Goal: Task Accomplishment & Management: Manage account settings

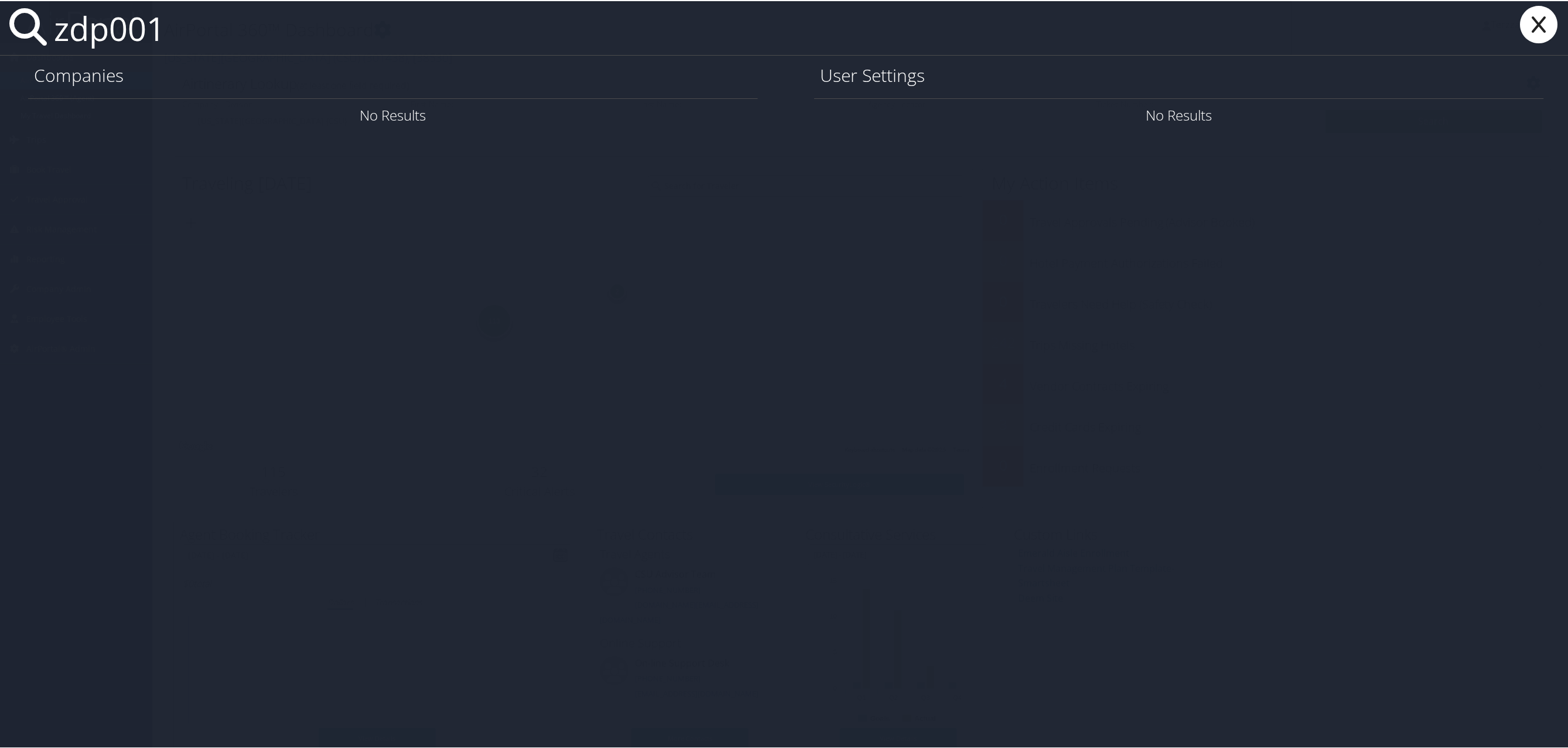
type input "zdp001"
click at [916, 388] on div "zdp001 Companies No Results User Settings No Results" at bounding box center [786, 374] width 1572 height 748
click at [1537, 24] on icon at bounding box center [1539, 23] width 47 height 38
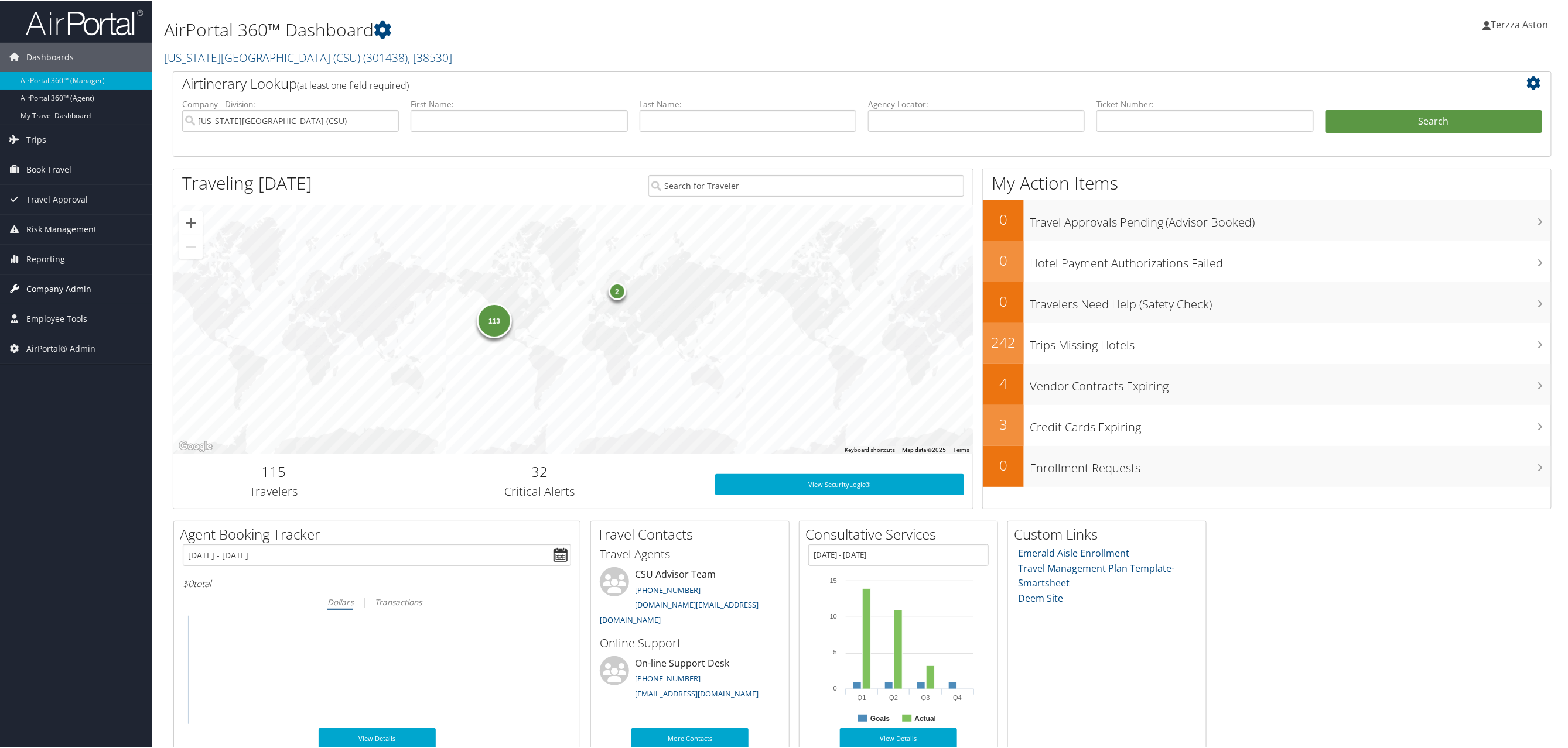
click at [63, 277] on span "Company Admin" at bounding box center [59, 288] width 65 height 30
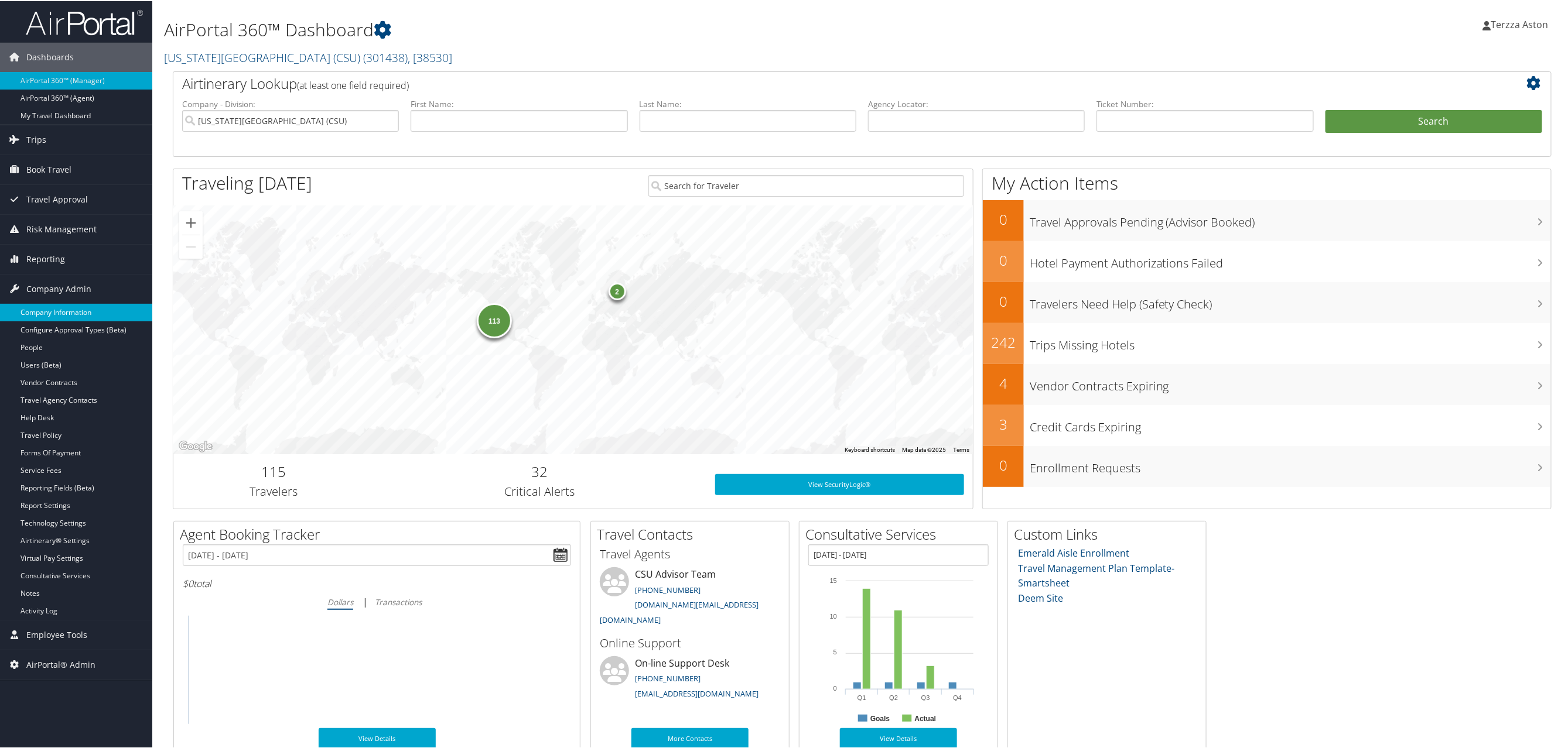
click at [65, 310] on link "Company Information" at bounding box center [76, 311] width 152 height 18
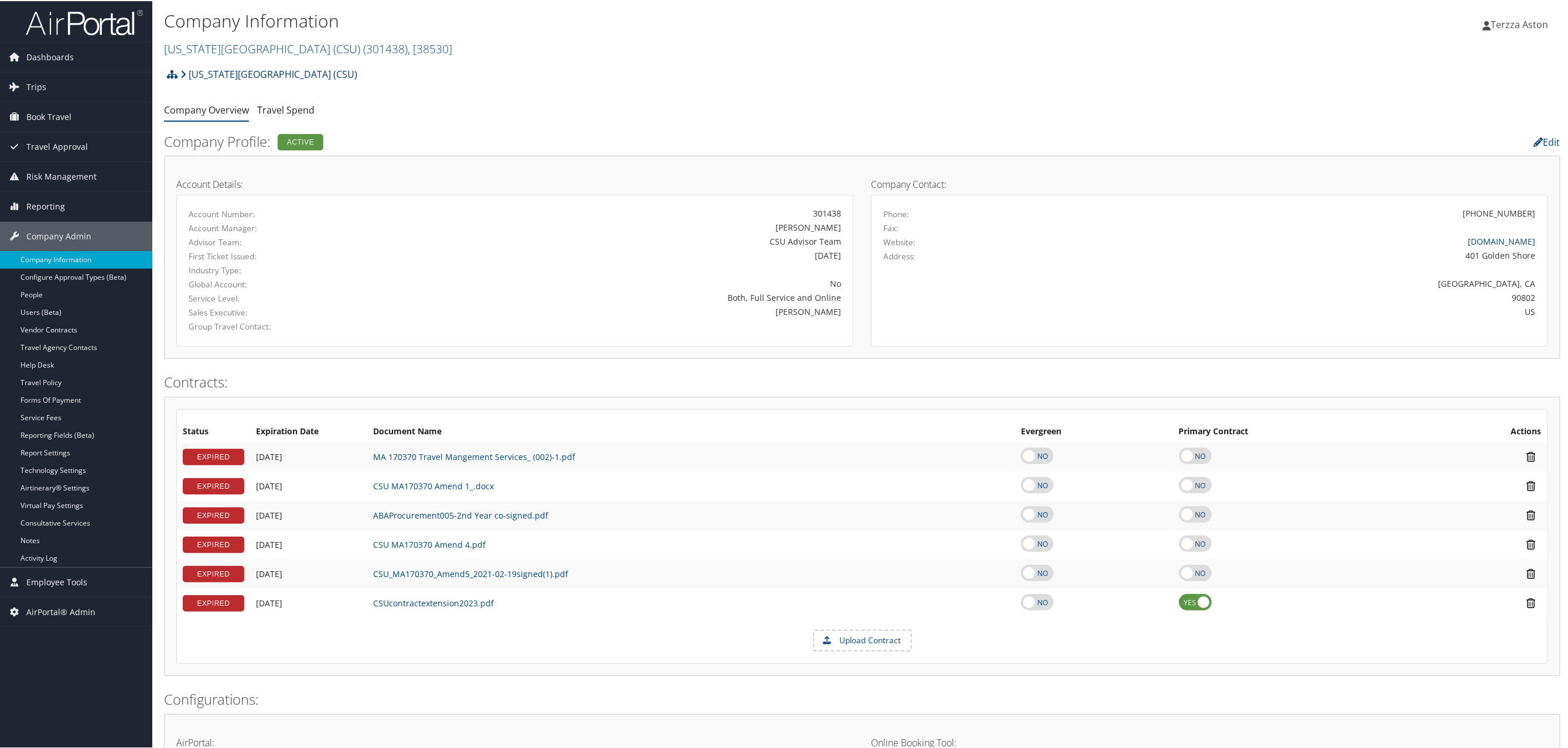
click at [244, 68] on link "[US_STATE][GEOGRAPHIC_DATA] (CSU)" at bounding box center [268, 73] width 177 height 23
click at [212, 41] on link "California State University (CSU) ( 301438 ) , [ 38530 ]" at bounding box center [308, 48] width 288 height 16
click at [239, 311] on link "State of Louisiana (Parent), [41873]" at bounding box center [241, 320] width 154 height 20
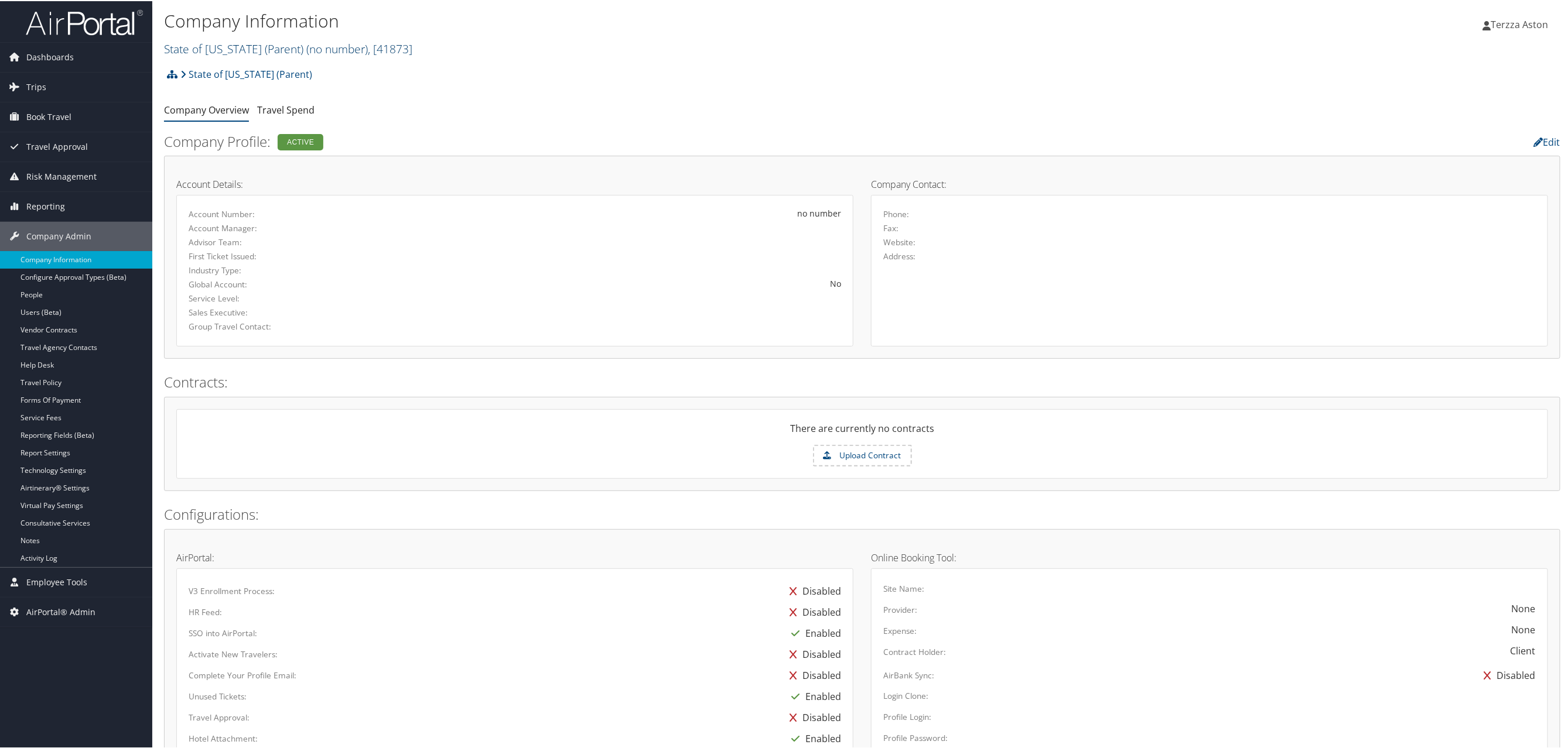
click at [228, 47] on link "State of Louisiana (Parent) ( no number ) , [ 41873 ]" at bounding box center [289, 48] width 249 height 16
click at [238, 73] on input "search" at bounding box center [241, 69] width 154 height 22
type input "sola"
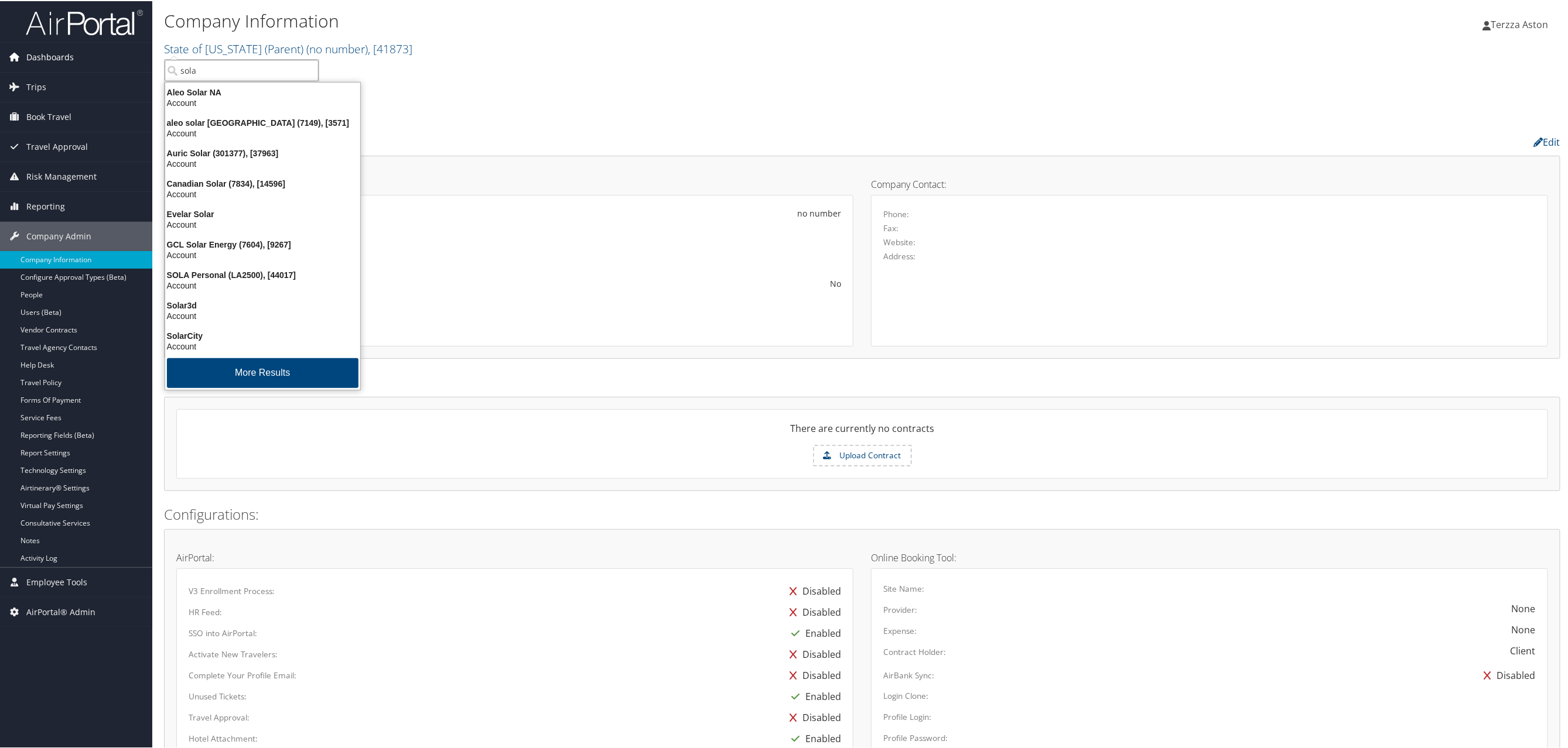
drag, startPoint x: 224, startPoint y: 68, endPoint x: 116, endPoint y: 67, distance: 108.0
click at [116, 67] on div "Dashboards AirPortal 360™ (Manager) AirPortal 360™ (Agent) My Travel Dashboard …" at bounding box center [786, 558] width 1572 height 1116
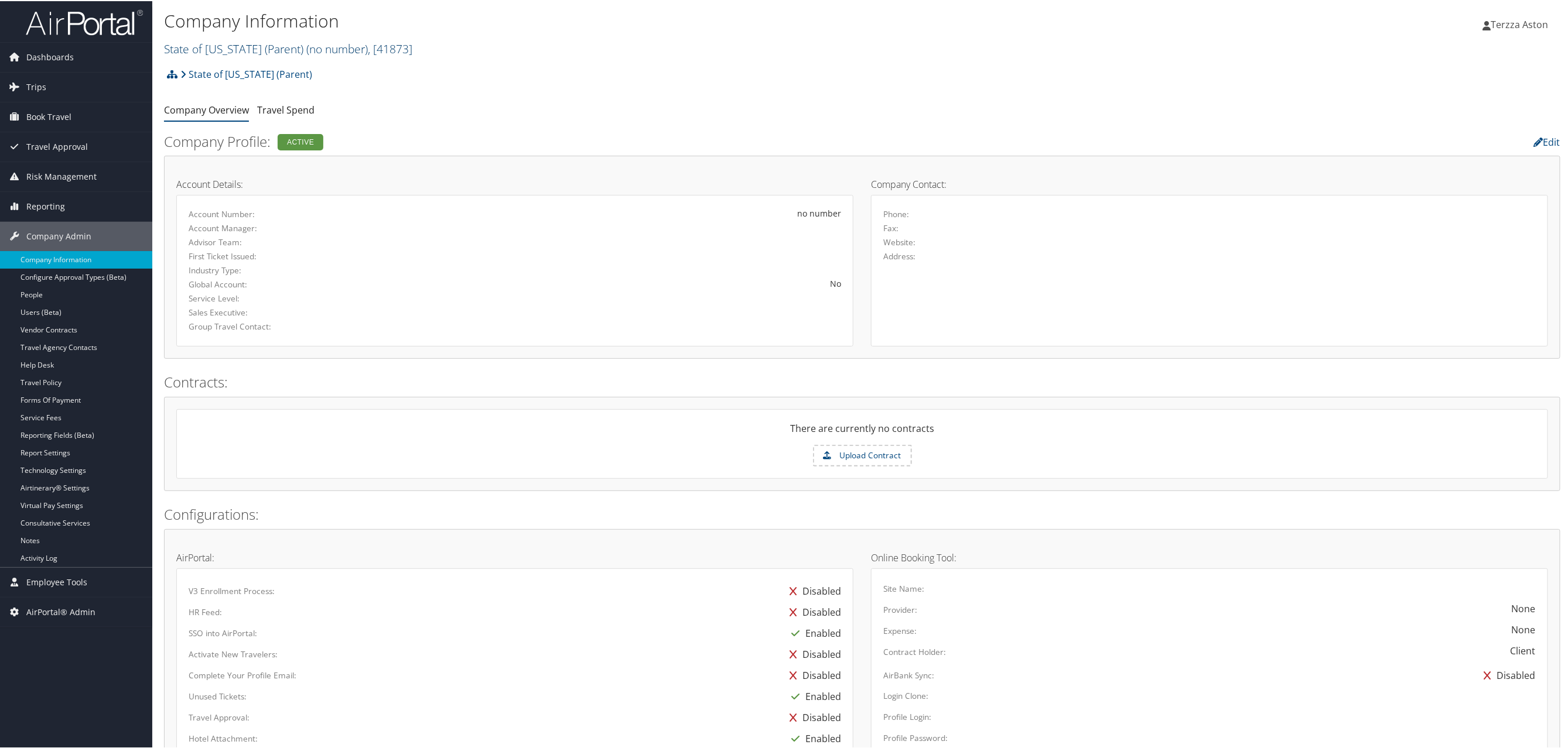
click at [209, 49] on link "State of Louisiana (Parent) ( no number ) , [ 41873 ]" at bounding box center [289, 48] width 249 height 16
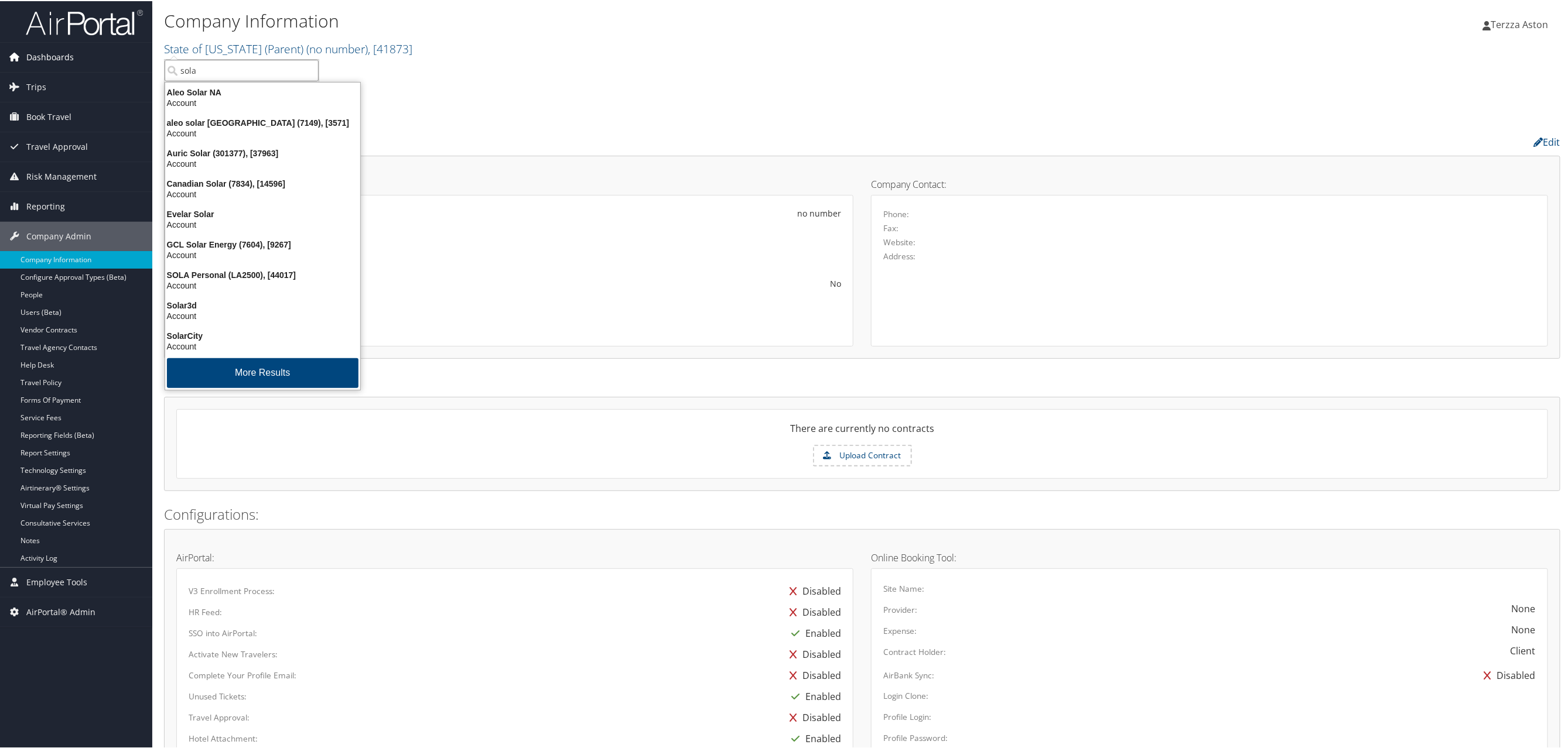
drag, startPoint x: 219, startPoint y: 71, endPoint x: 105, endPoint y: 63, distance: 114.3
click at [105, 63] on div "Dashboards AirPortal 360™ (Manager) AirPortal 360™ (Agent) My Travel Dashboard …" at bounding box center [786, 558] width 1572 height 1116
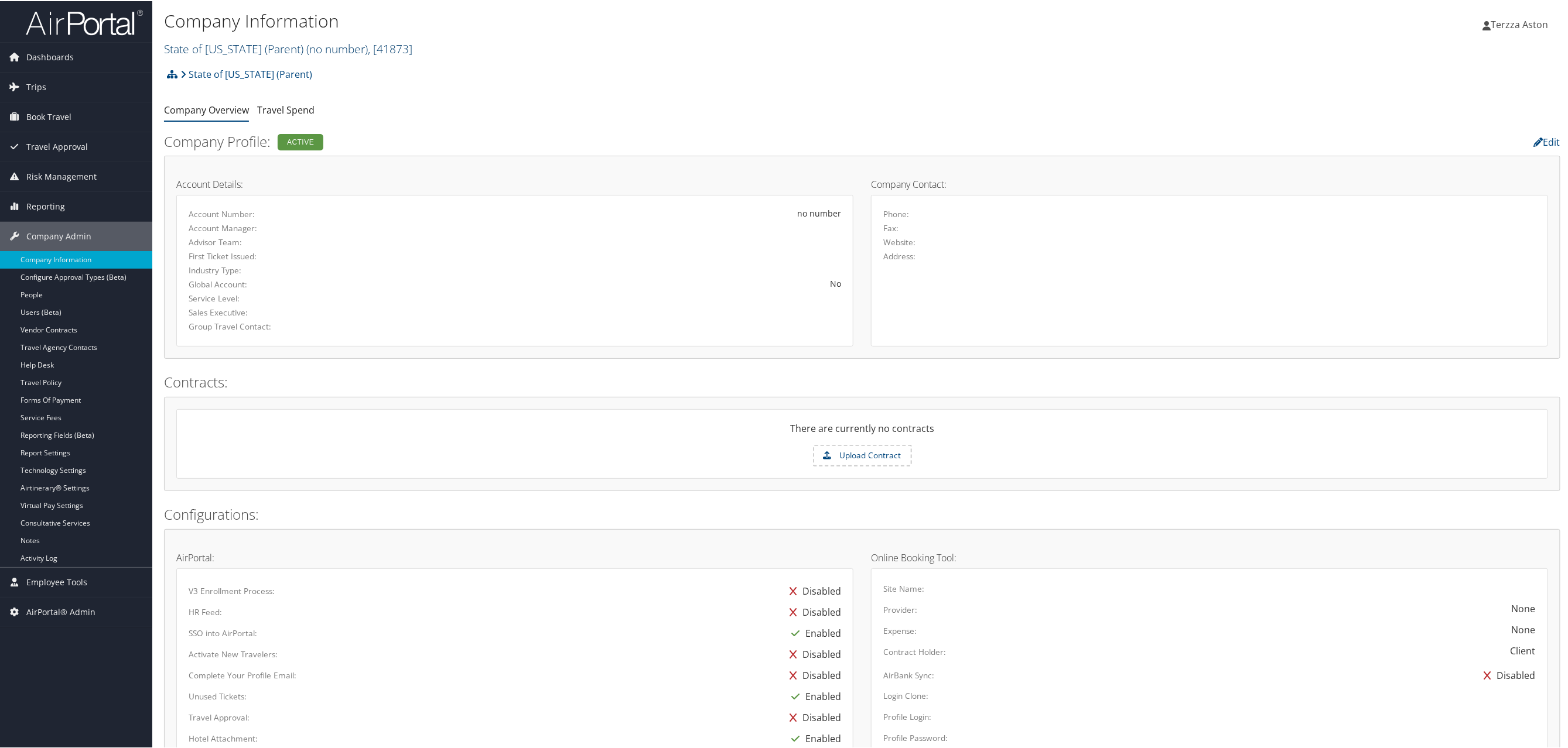
click at [233, 44] on link "State of Louisiana (Parent) ( no number ) , [ 41873 ]" at bounding box center [289, 48] width 249 height 16
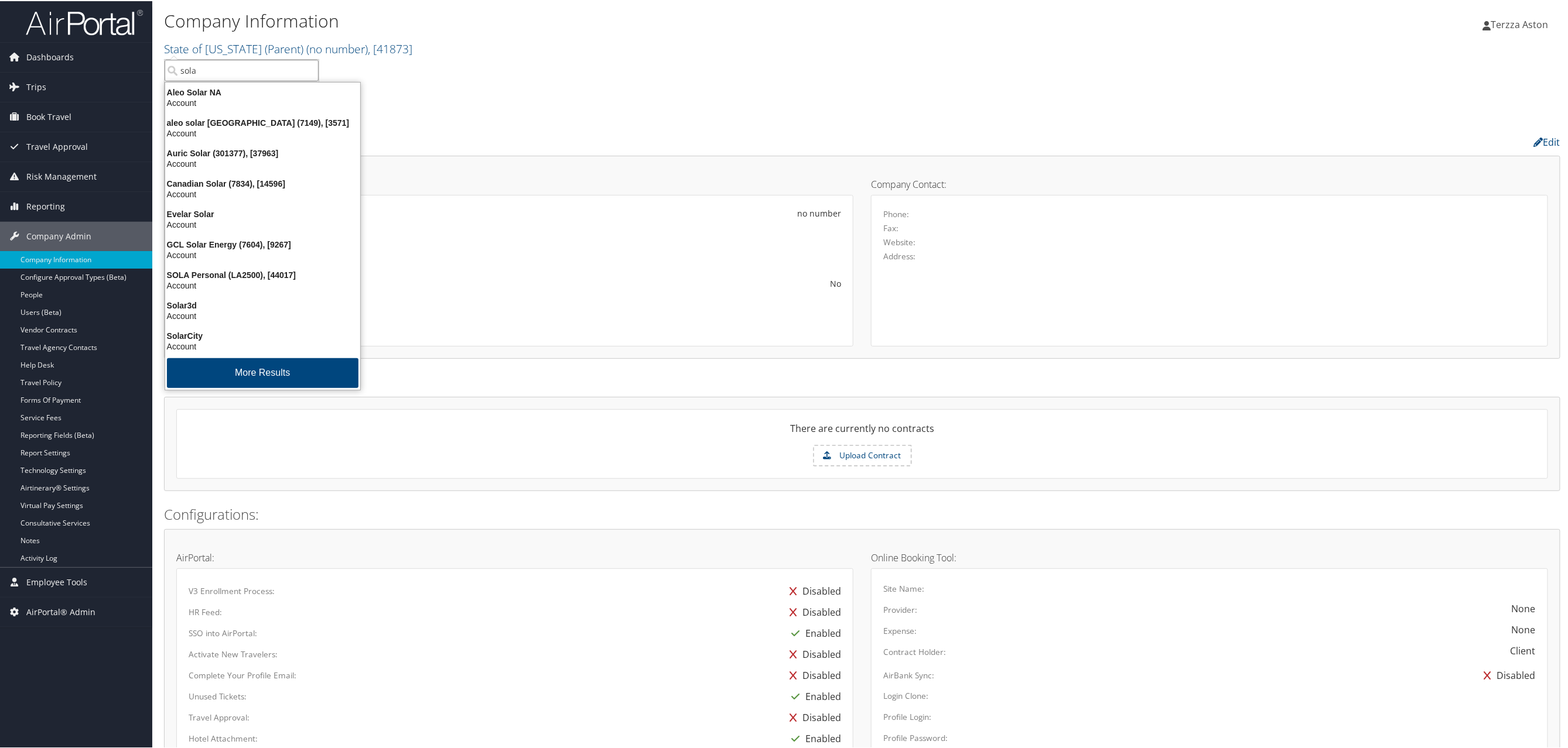
drag, startPoint x: 232, startPoint y: 63, endPoint x: 156, endPoint y: 68, distance: 76.2
click at [156, 66] on div "Company Information State of Louisiana (Parent) ( no number ) , [ 41873 ] Calif…" at bounding box center [862, 558] width 1420 height 1116
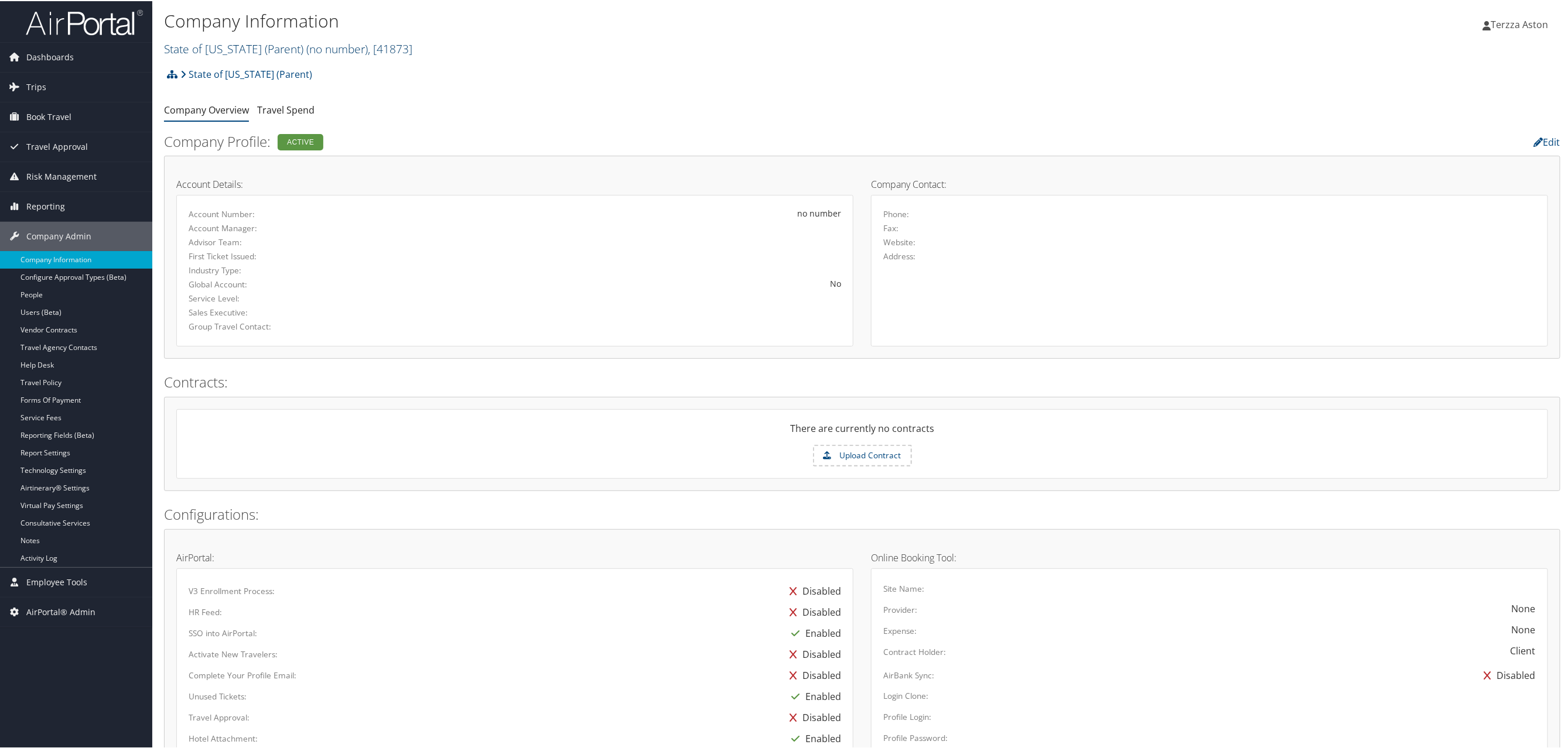
click at [236, 50] on link "State of Louisiana (Parent) ( no number ) , [ 41873 ]" at bounding box center [289, 48] width 249 height 16
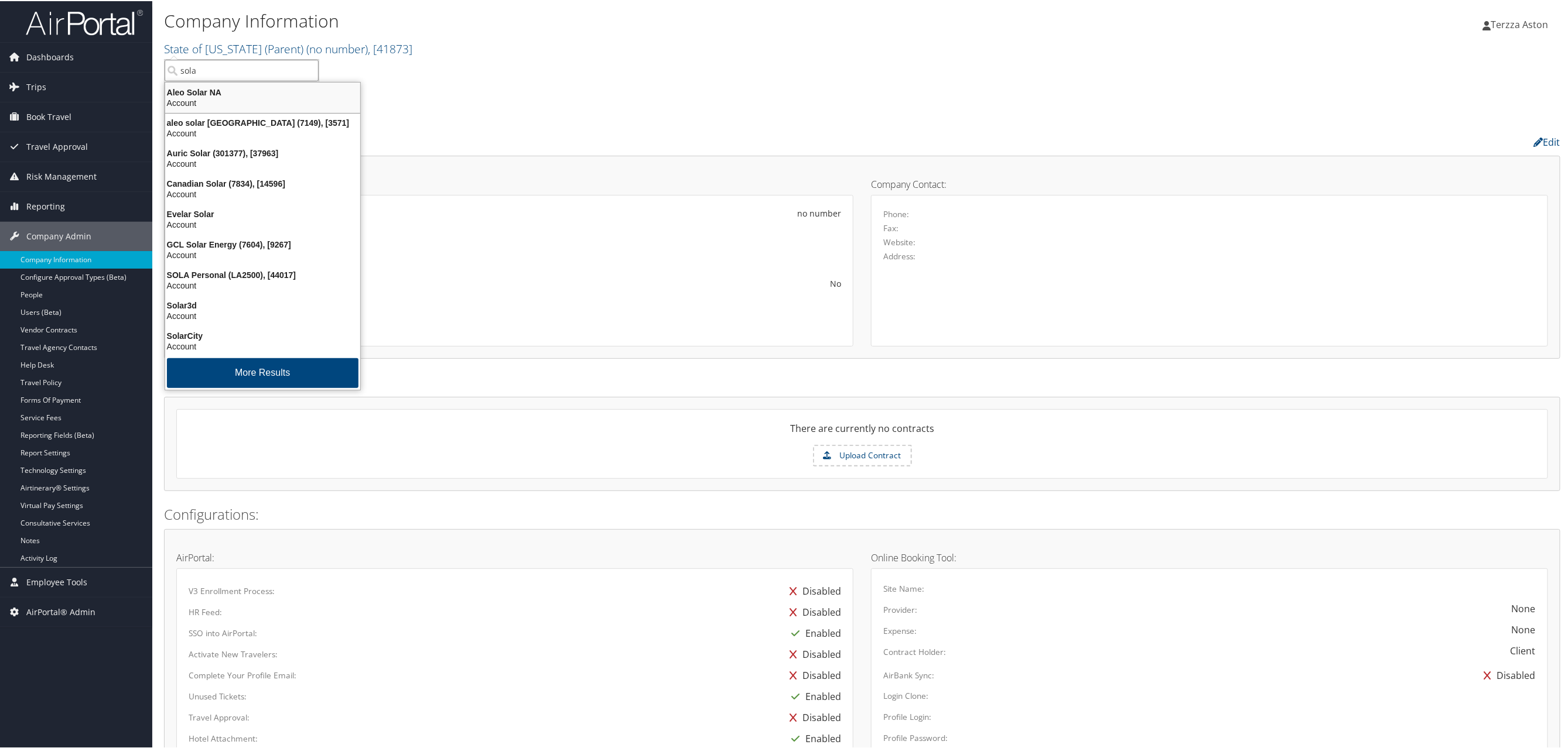
click at [217, 71] on input "sola" at bounding box center [241, 69] width 154 height 22
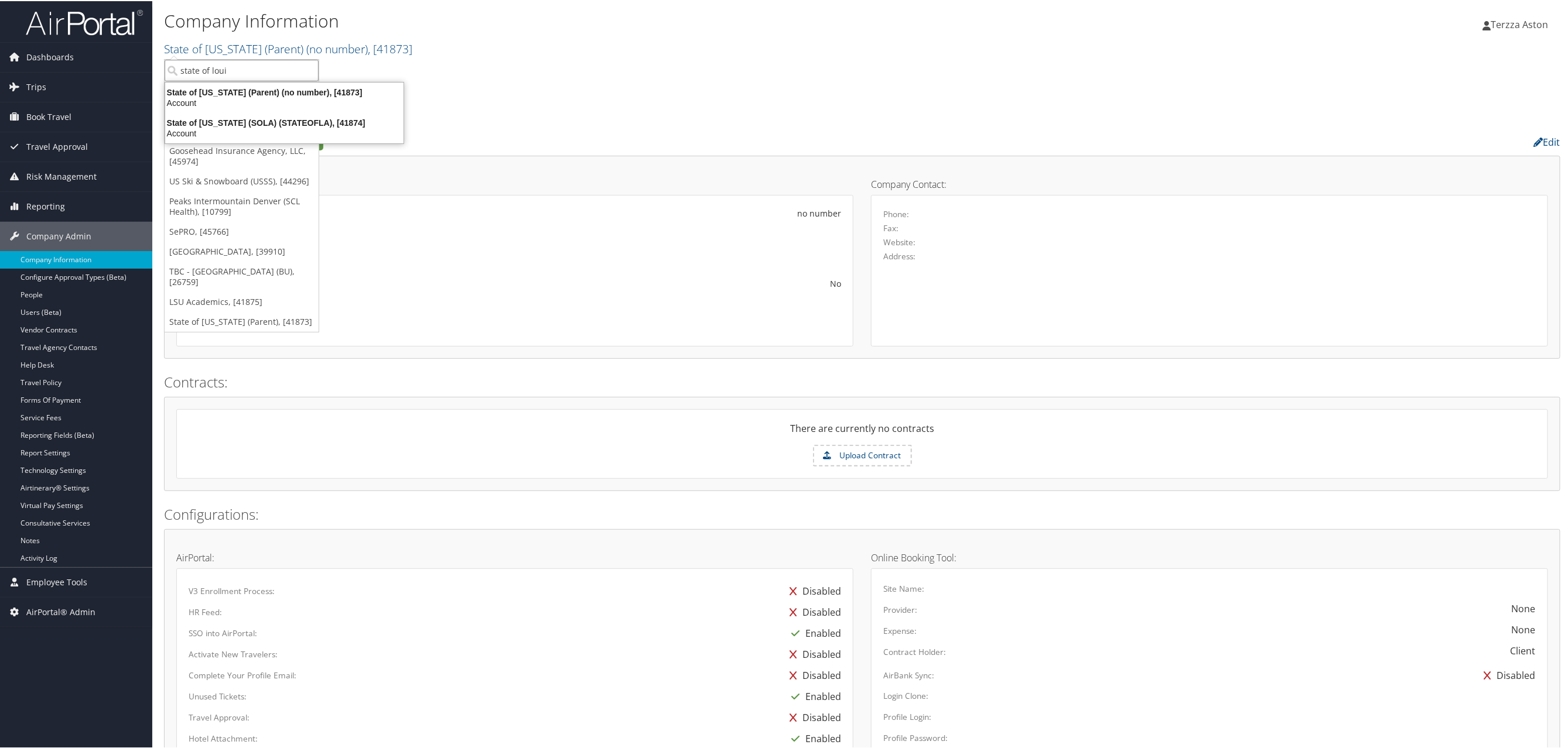
type input "state of louis"
click at [246, 124] on div "State of Louisiana (SOLA) (STATEOFLA), [41874]" at bounding box center [284, 121] width 252 height 10
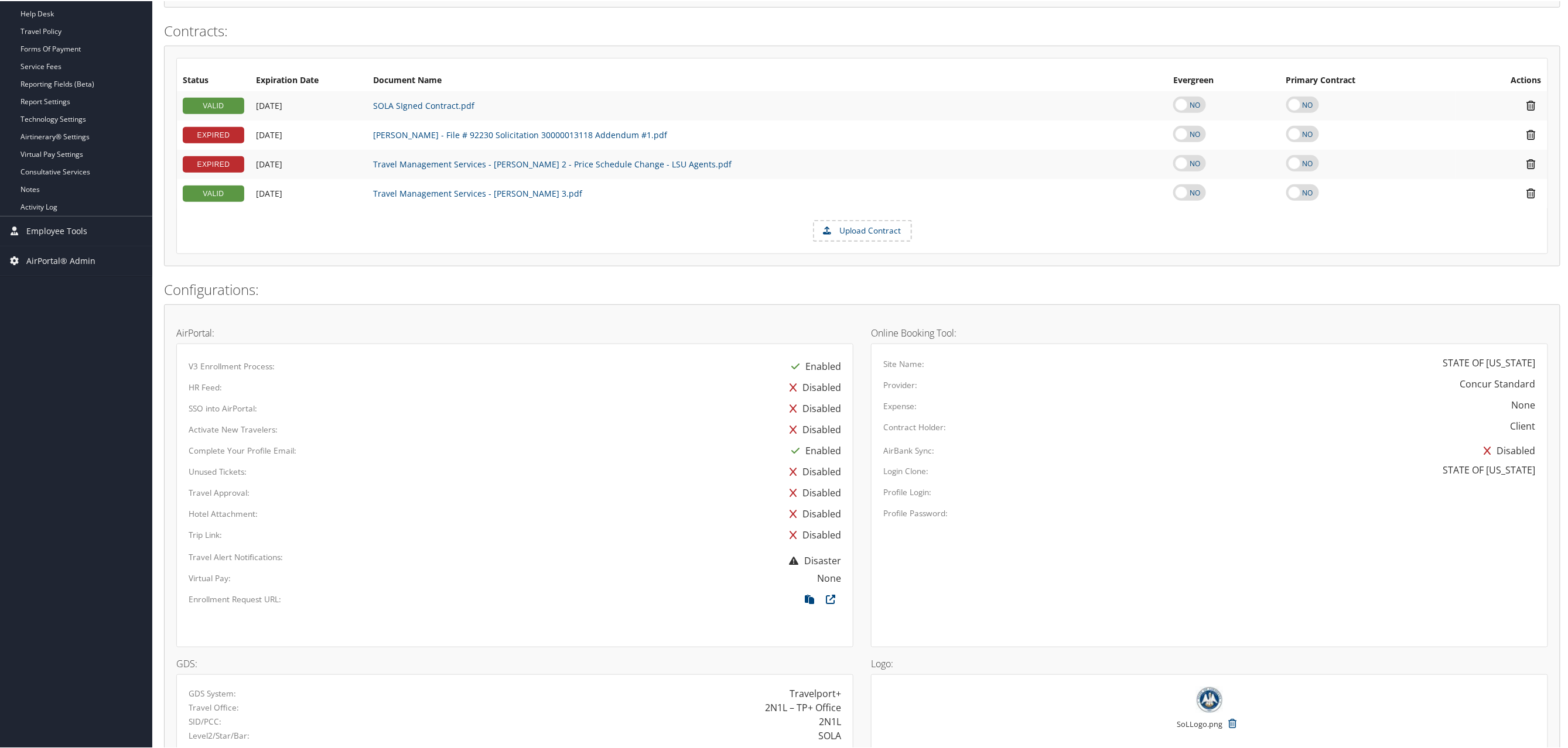
scroll to position [521, 0]
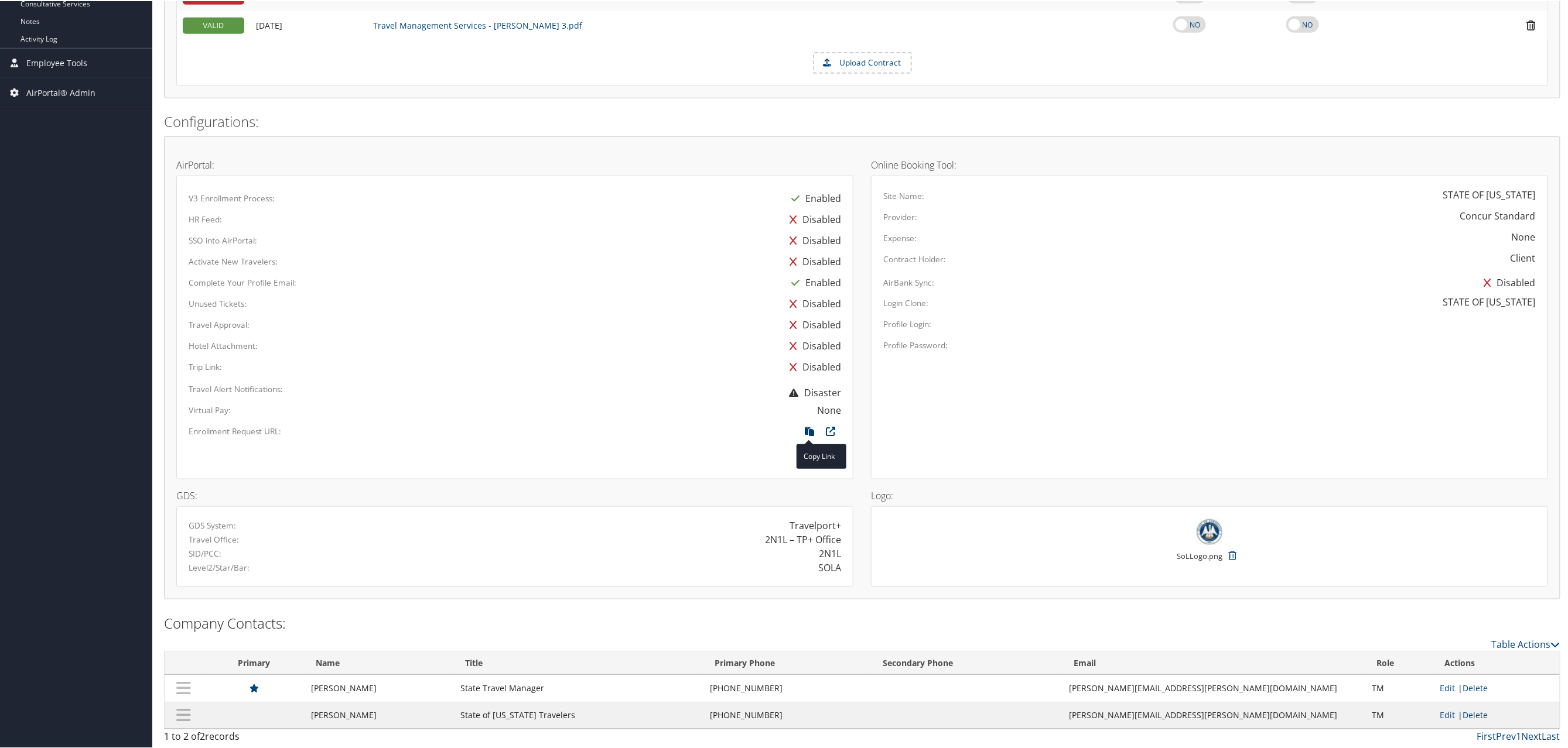
click at [806, 431] on icon at bounding box center [809, 433] width 21 height 15
